Goal: Task Accomplishment & Management: Use online tool/utility

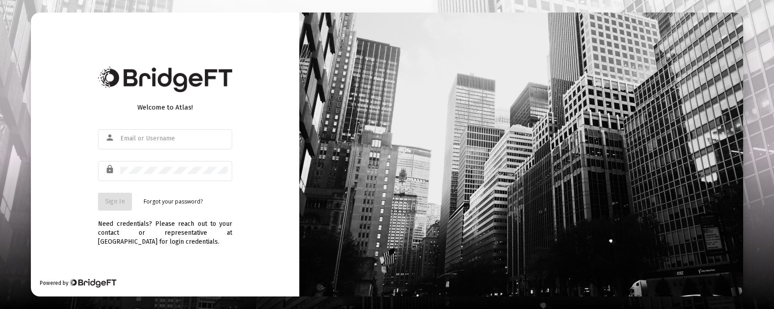
click at [2, 207] on div at bounding box center [387, 154] width 774 height 309
click at [158, 143] on div at bounding box center [173, 139] width 107 height 22
click at [159, 137] on input "text" at bounding box center [173, 138] width 107 height 7
type input "[PERSON_NAME][EMAIL_ADDRESS][DOMAIN_NAME]"
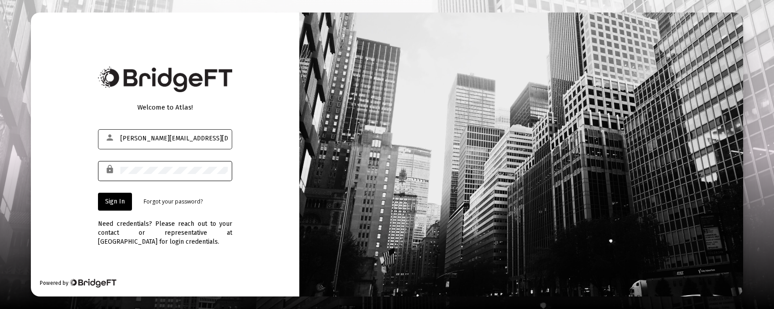
click at [98, 193] on button "Sign In" at bounding box center [115, 202] width 34 height 18
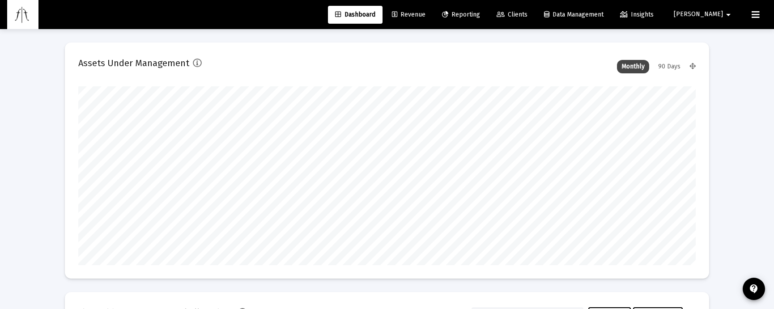
type input "[DATE]"
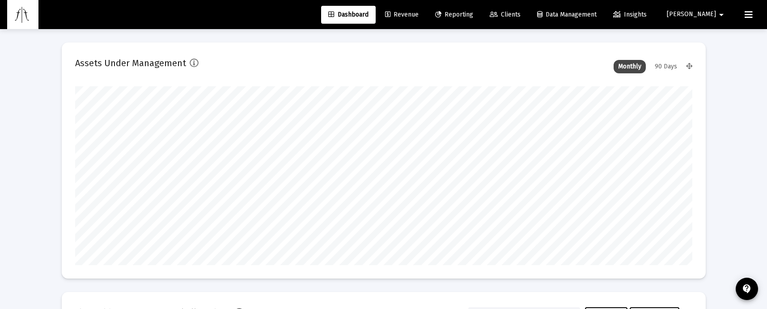
click at [521, 12] on span "Clients" at bounding box center [505, 15] width 31 height 8
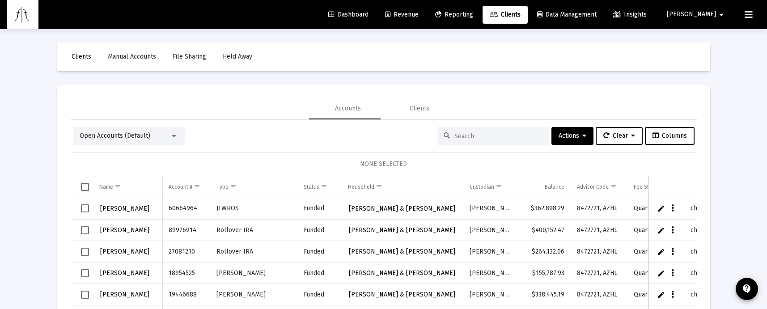
click at [469, 145] on div "Open Accounts (Default) Actions Clear Columns NONE SELECTED Name Name Account #…" at bounding box center [384, 241] width 626 height 228
click at [471, 135] on input at bounding box center [499, 136] width 88 height 8
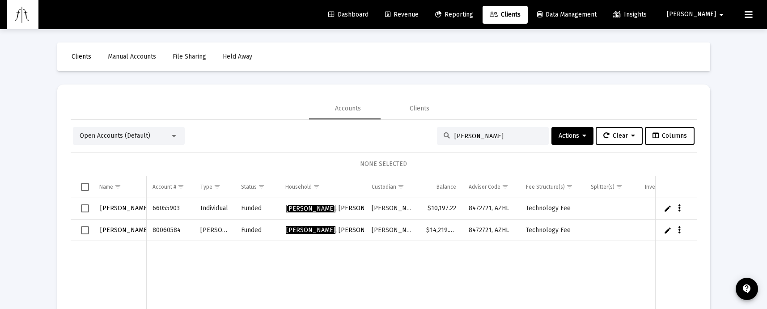
type input "[PERSON_NAME]"
click at [473, 13] on span "Reporting" at bounding box center [454, 15] width 38 height 8
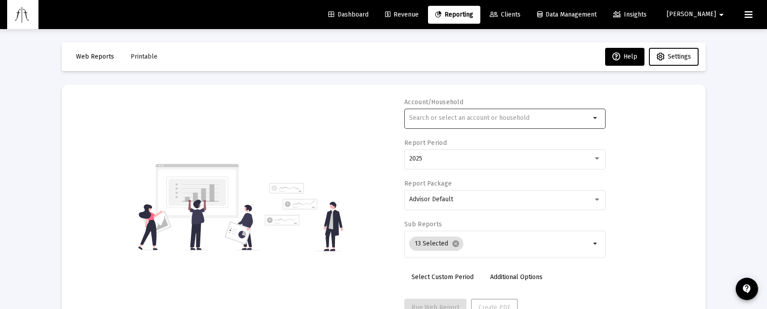
click at [454, 123] on div at bounding box center [499, 118] width 181 height 22
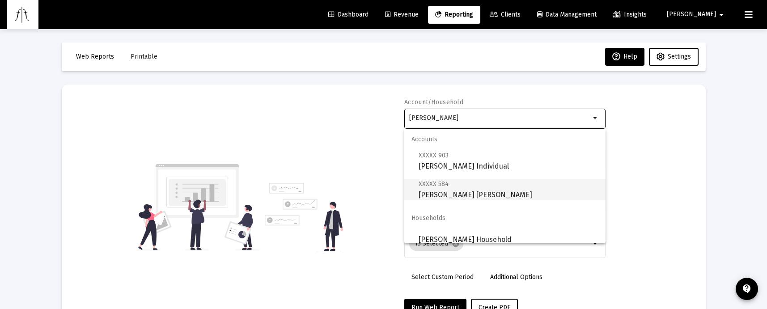
scroll to position [7, 0]
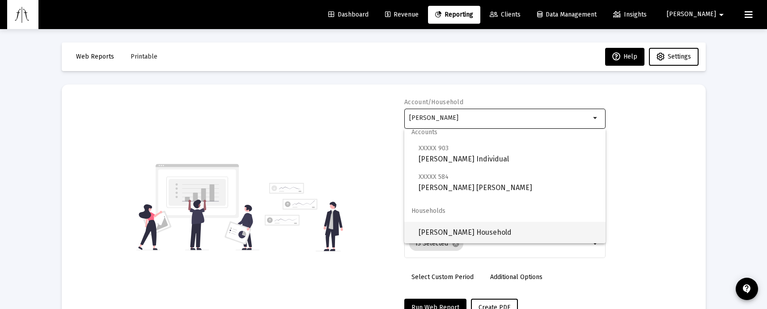
click at [484, 231] on span "[PERSON_NAME] Household" at bounding box center [509, 232] width 180 height 21
type input "[PERSON_NAME] Household"
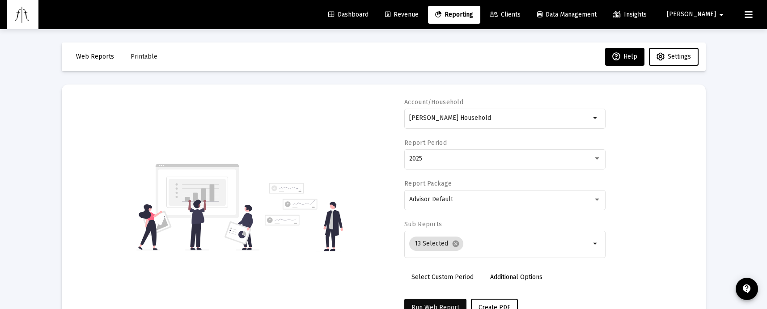
click at [436, 304] on span "Run Web Report" at bounding box center [436, 308] width 48 height 8
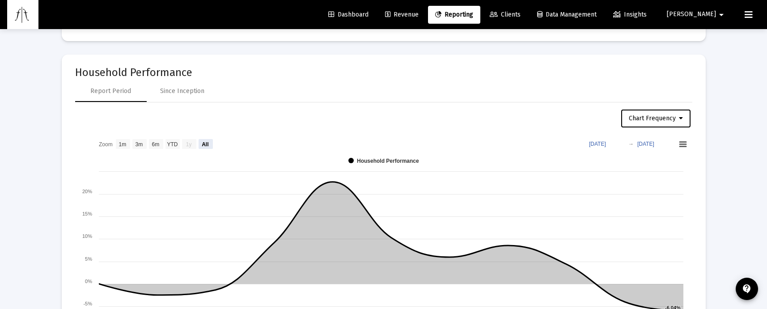
scroll to position [1153, 0]
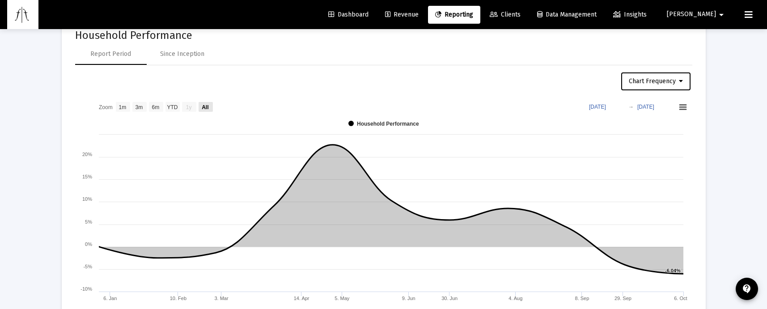
click at [205, 109] on text "All" at bounding box center [205, 107] width 7 height 6
select select "View all"
click at [187, 54] on div "Since Inception" at bounding box center [182, 54] width 44 height 9
select select "View all"
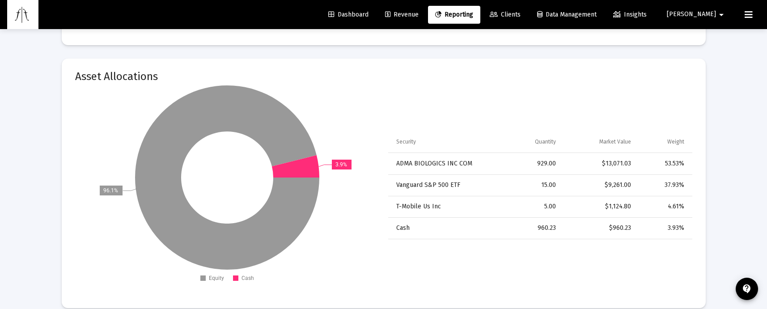
scroll to position [1787, 0]
